Goal: Transaction & Acquisition: Purchase product/service

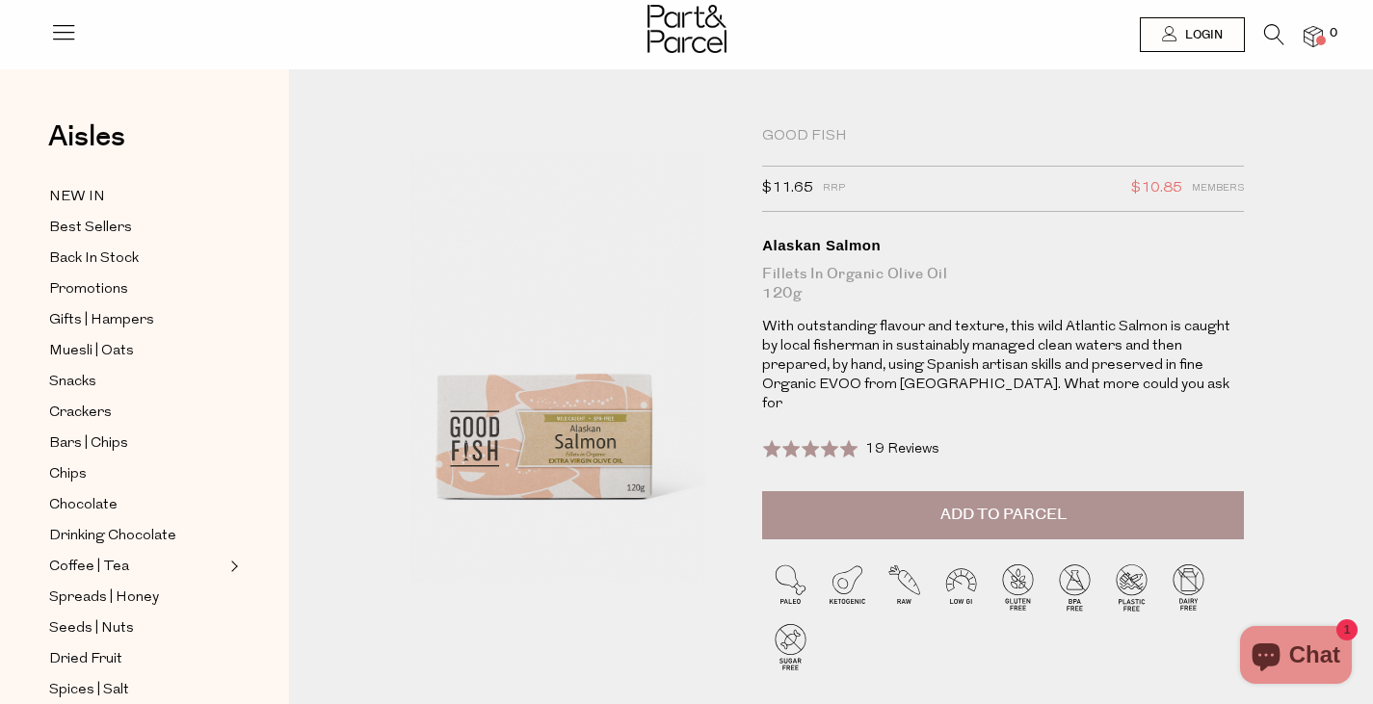
click at [1285, 39] on li "0" at bounding box center [1303, 37] width 39 height 26
click at [1275, 39] on icon at bounding box center [1274, 34] width 20 height 21
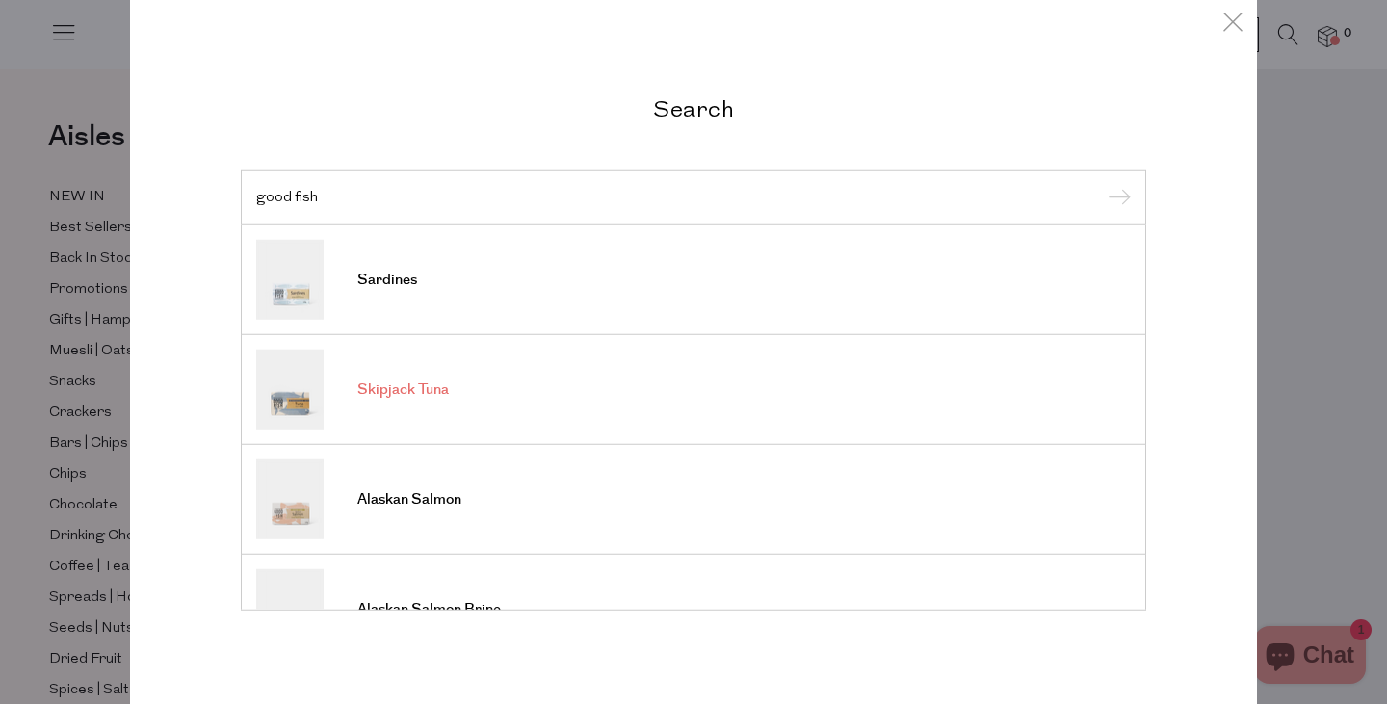
type input "good fish"
click at [528, 399] on link "Skipjack Tuna" at bounding box center [693, 390] width 875 height 80
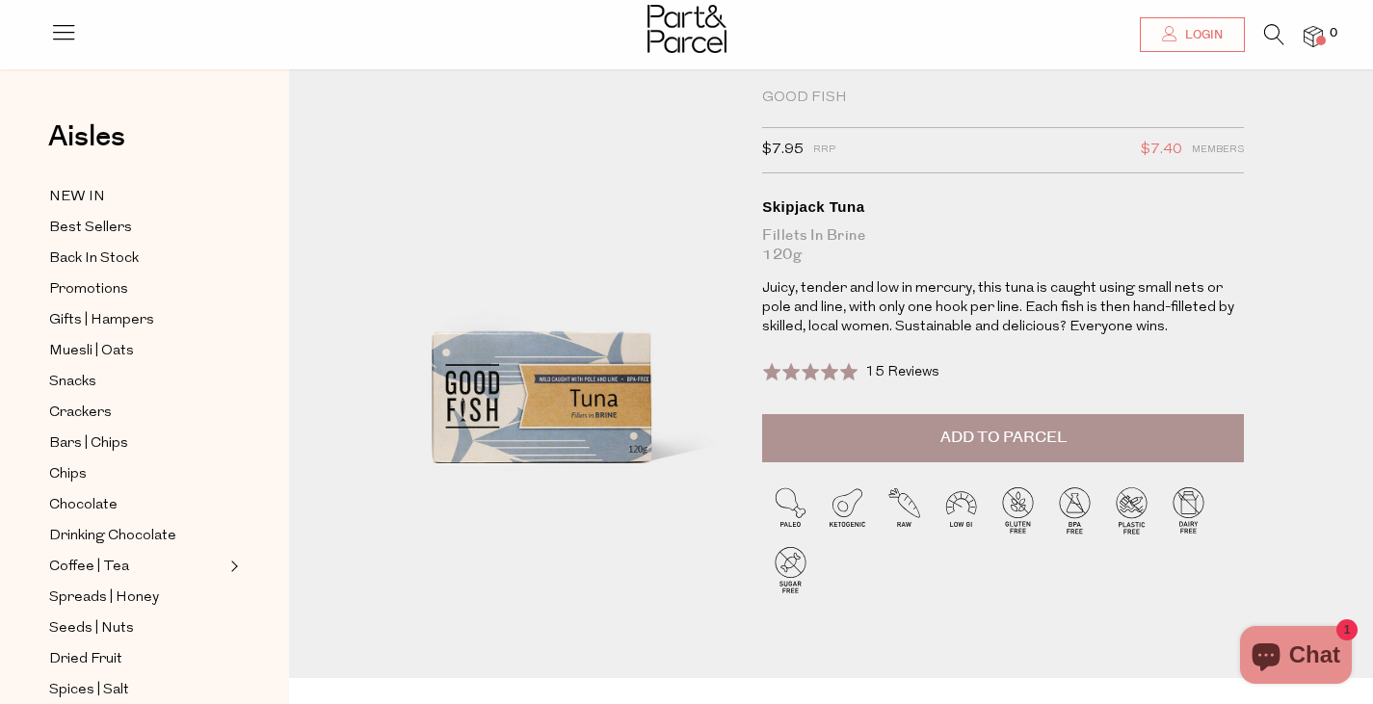
scroll to position [77, 0]
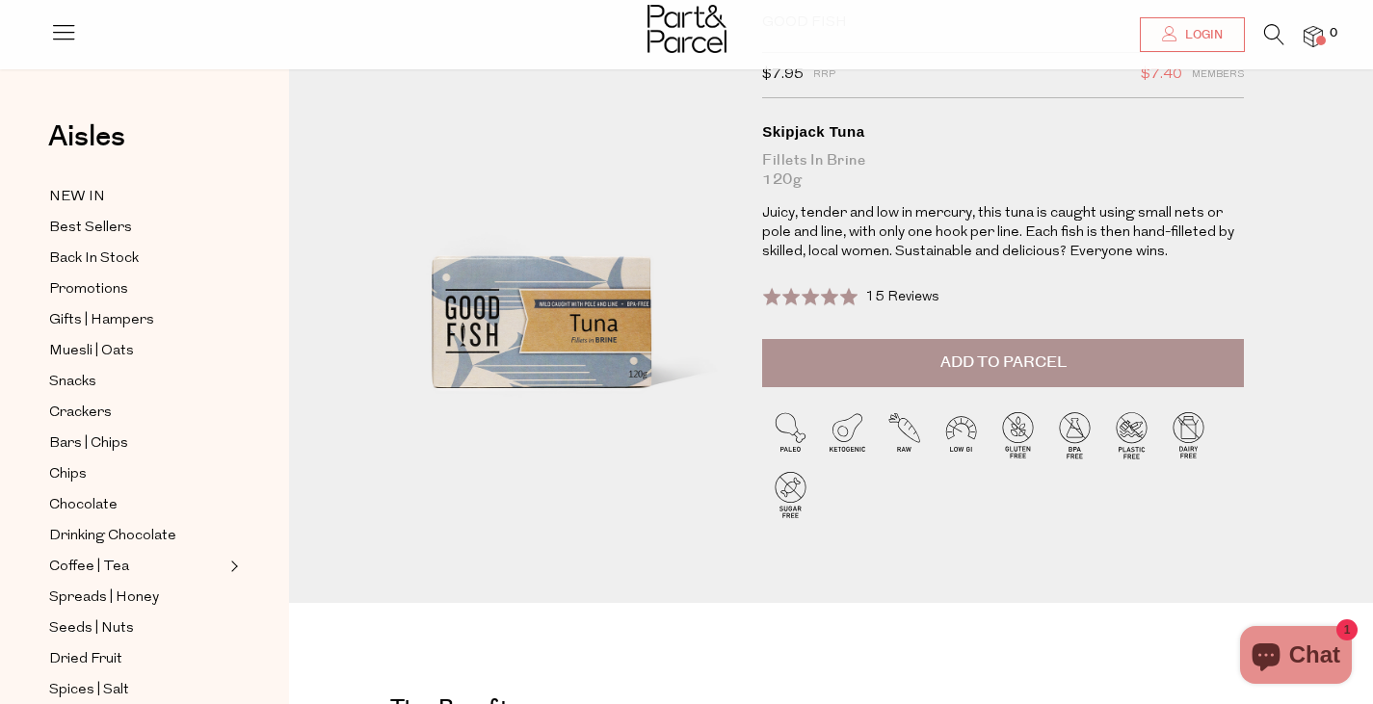
scroll to position [116, 0]
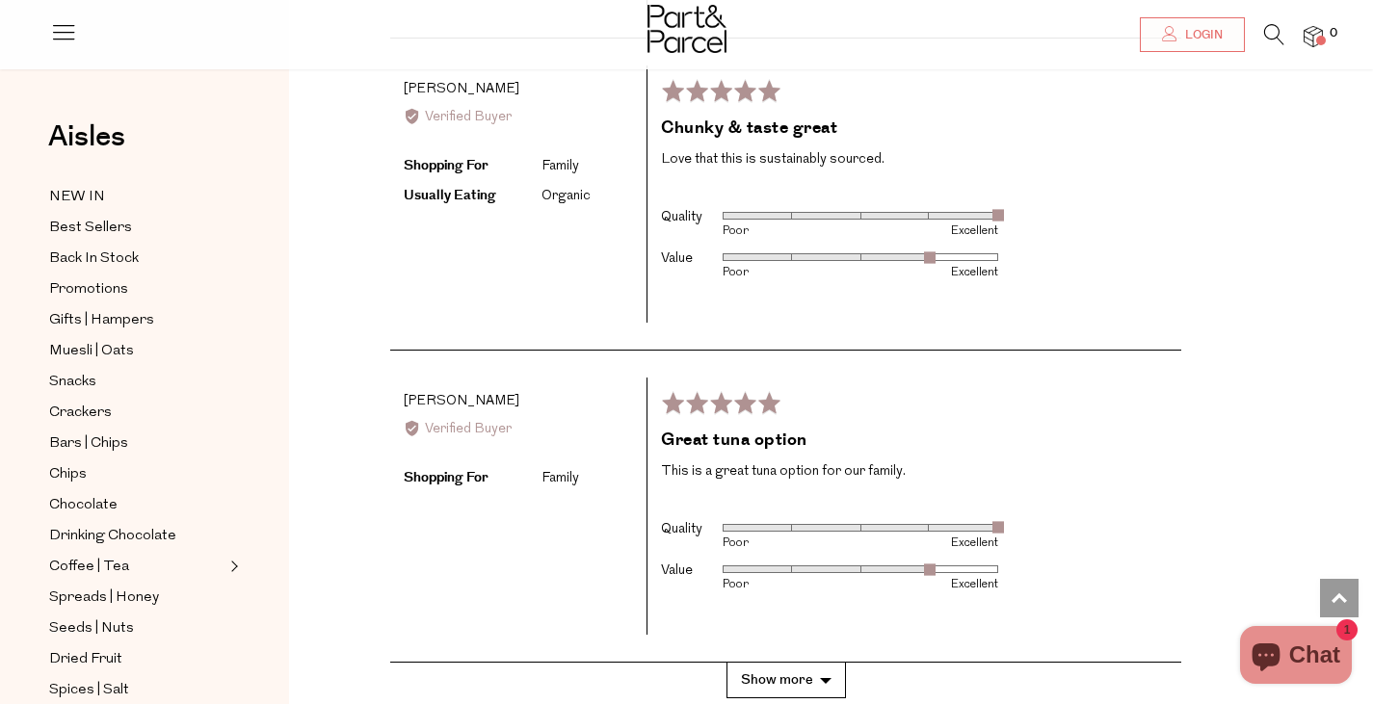
scroll to position [4349, 0]
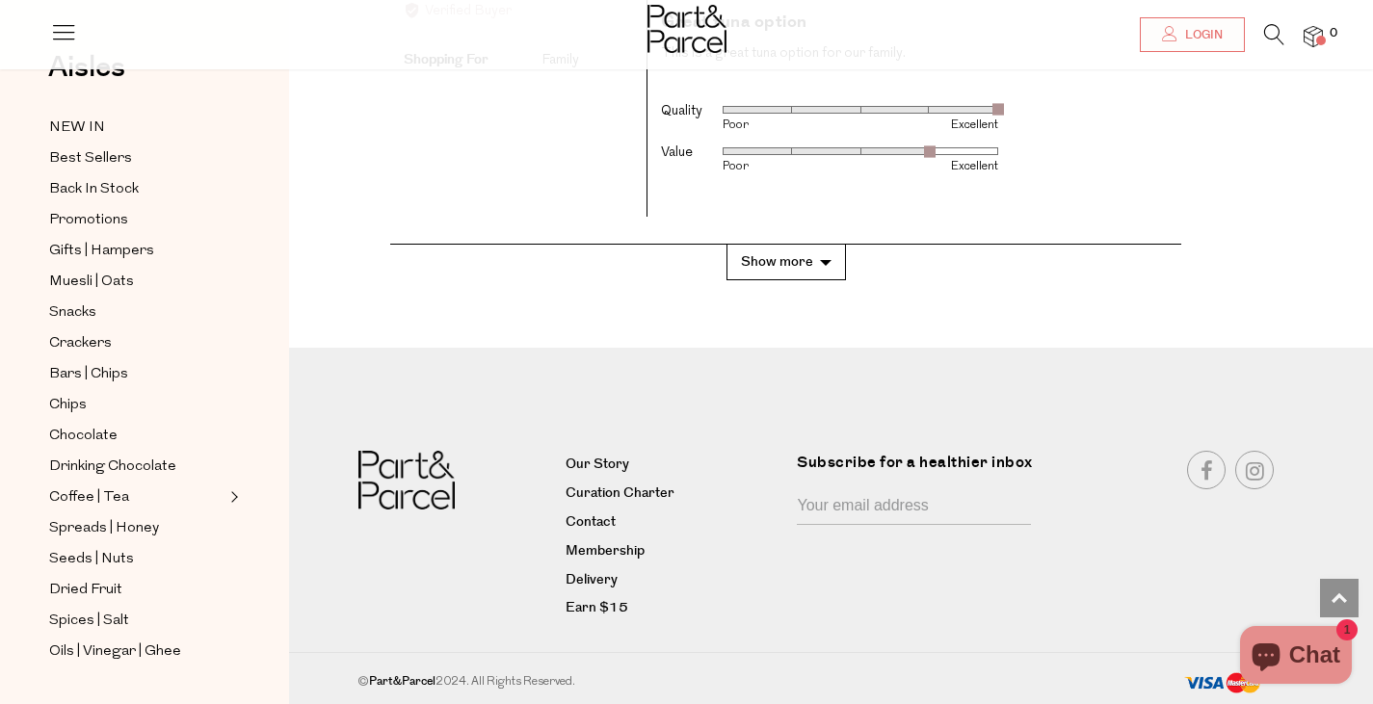
click at [279, 539] on div "Aisles Clear NEW IN Best Sellers Back In Stock Promotions Gifts | Hampers Muesl…" at bounding box center [144, 346] width 289 height 635
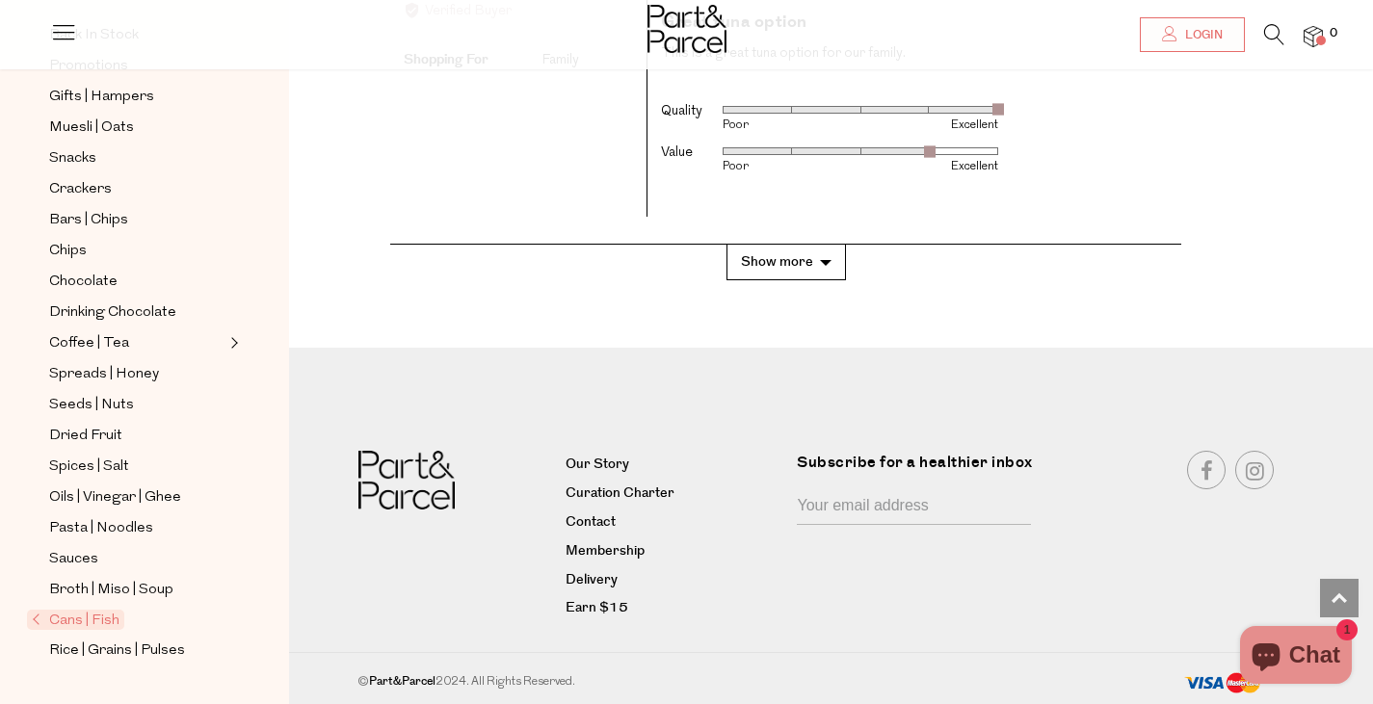
scroll to position [193, 0]
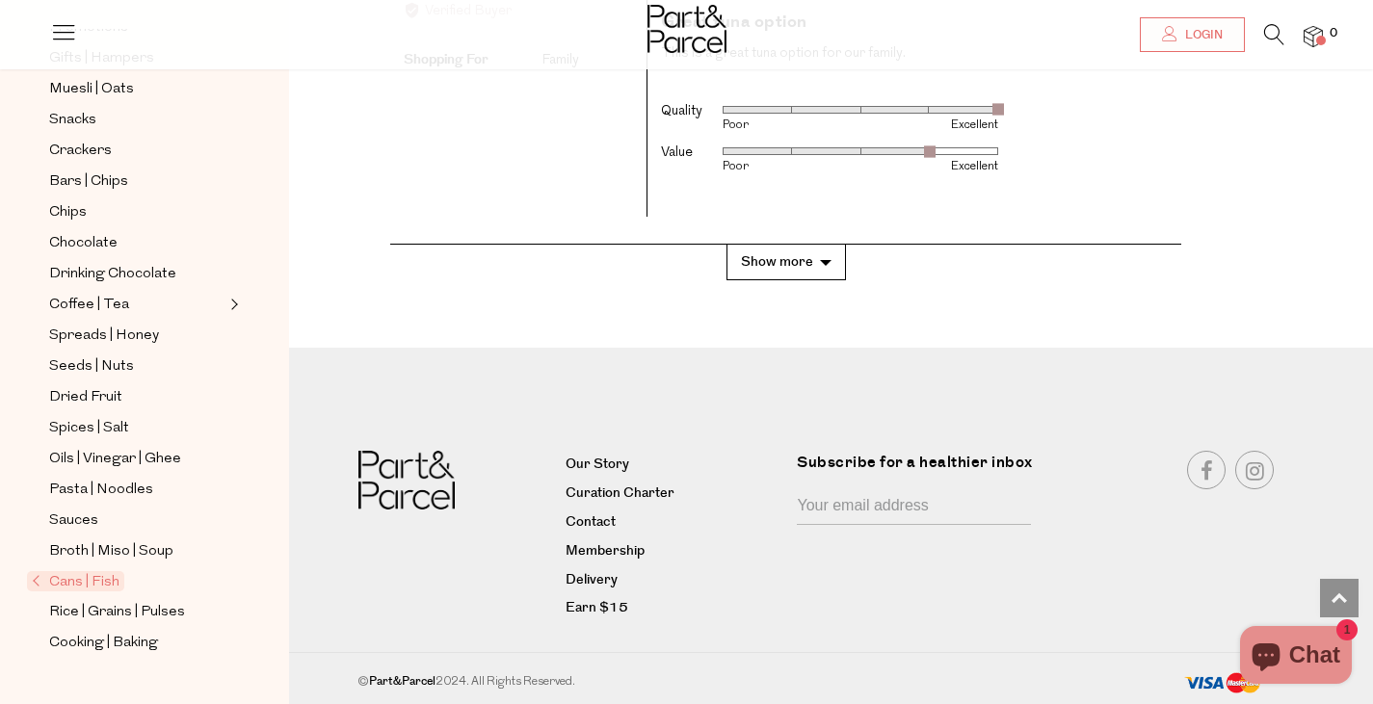
click at [100, 571] on span "Cans | Fish" at bounding box center [75, 581] width 97 height 20
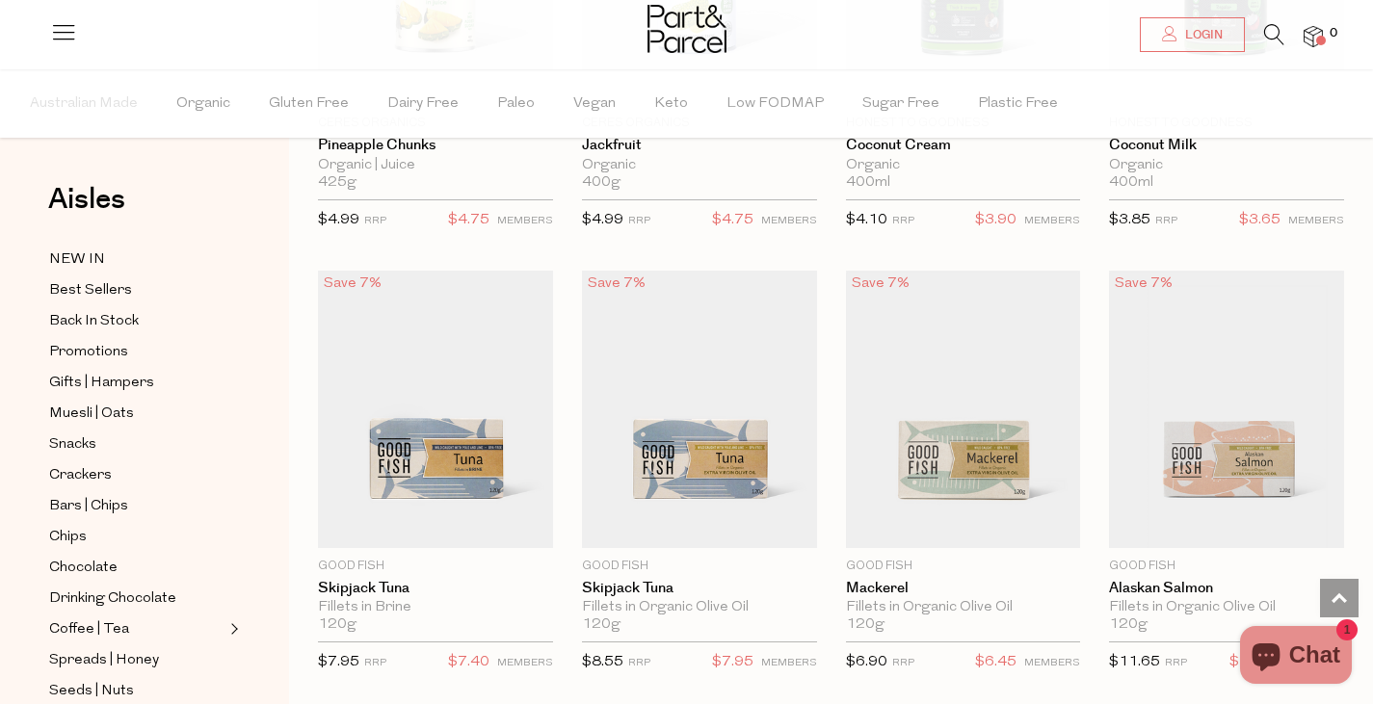
scroll to position [1770, 0]
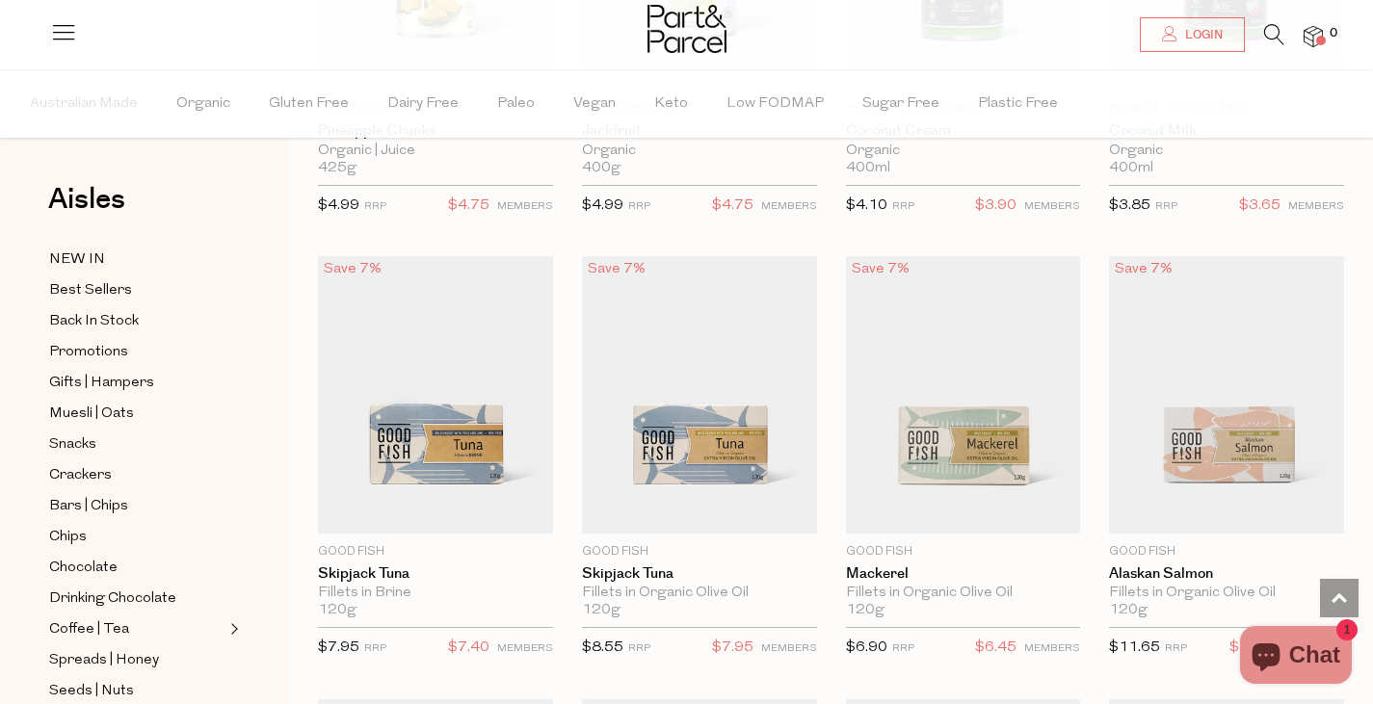
drag, startPoint x: 0, startPoint y: 0, endPoint x: 1386, endPoint y: 409, distance: 1445.3
click at [695, 334] on img at bounding box center [699, 394] width 235 height 277
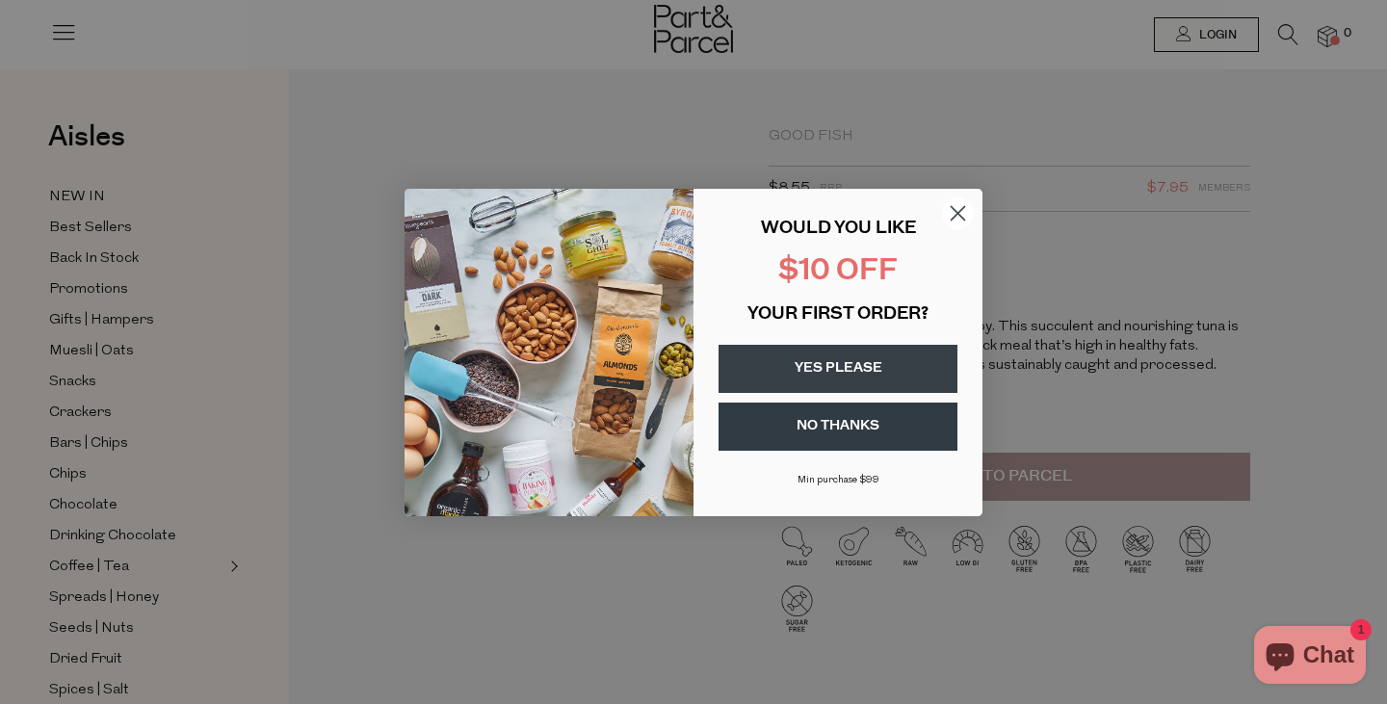
click at [956, 213] on circle "Close dialog" at bounding box center [958, 213] width 32 height 32
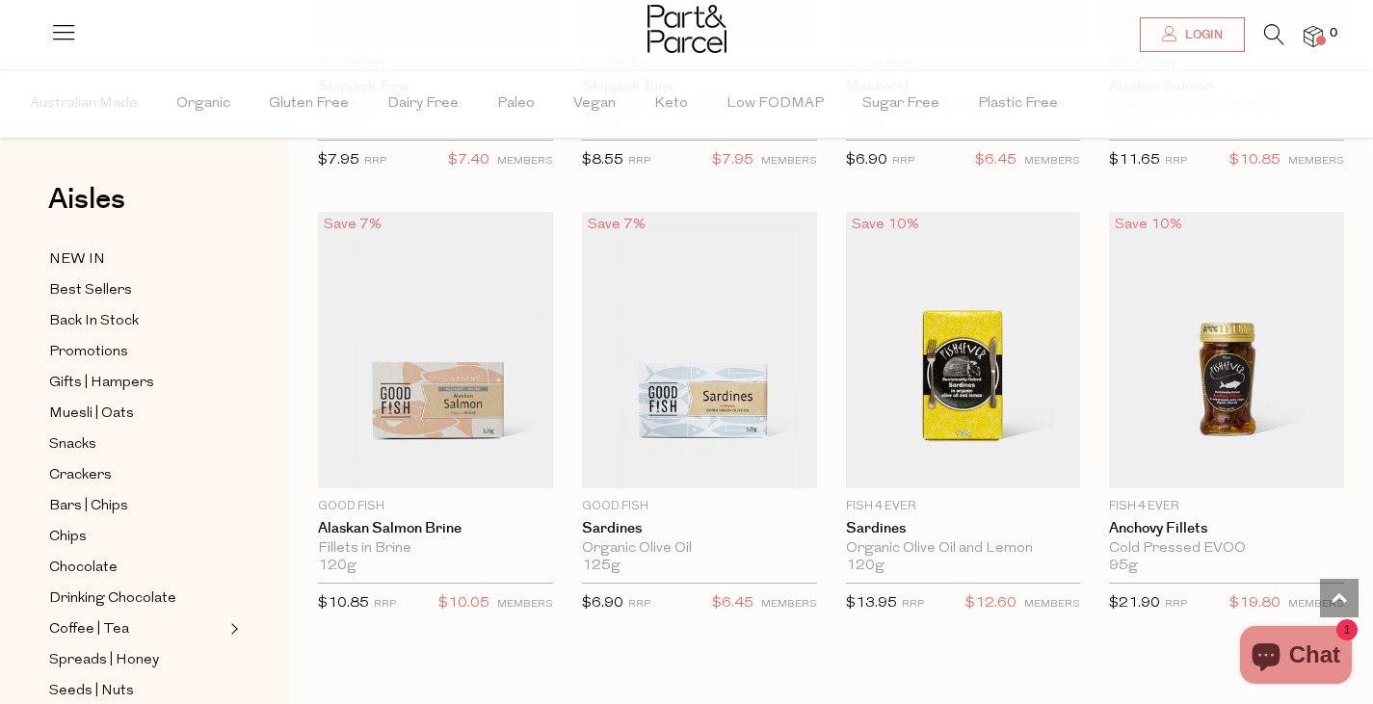
scroll to position [2280, 0]
